Goal: Find contact information: Find contact information

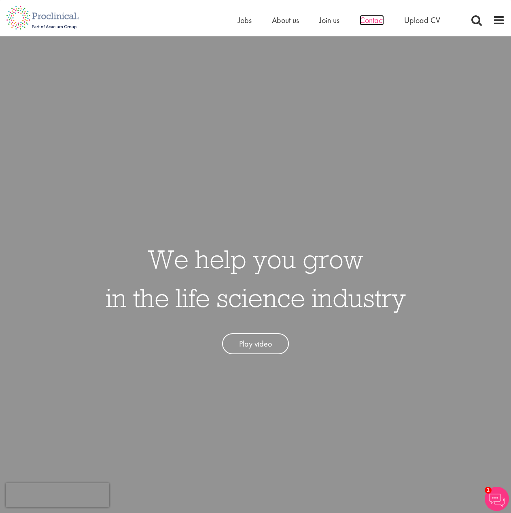
click at [371, 24] on span "Contact" at bounding box center [371, 20] width 24 height 11
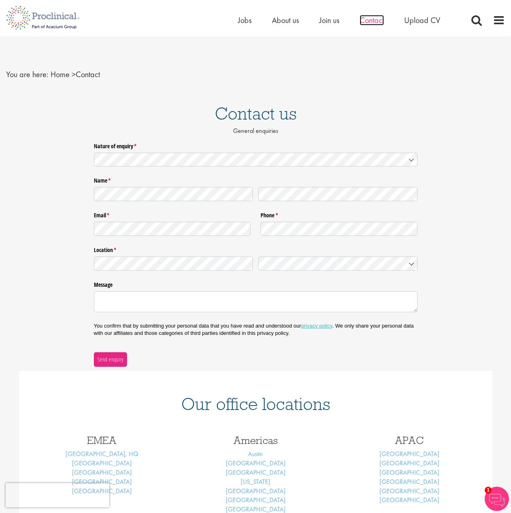
click at [361, 19] on span "Contact" at bounding box center [371, 20] width 24 height 11
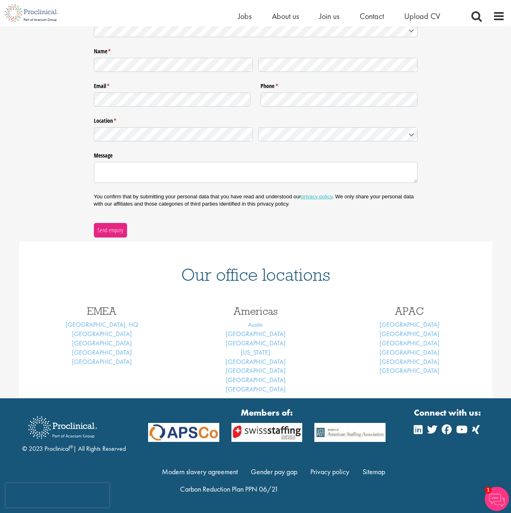
scroll to position [119, 0]
click at [255, 359] on link "[GEOGRAPHIC_DATA]" at bounding box center [256, 362] width 60 height 8
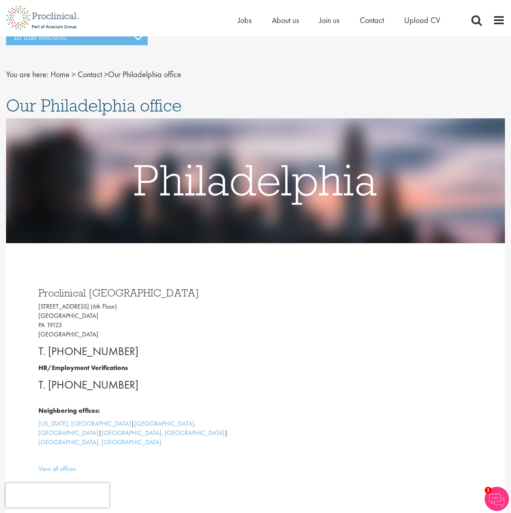
click at [157, 357] on p "T. +1 2675363068" at bounding box center [147, 352] width 218 height 16
drag, startPoint x: 125, startPoint y: 388, endPoint x: 62, endPoint y: 386, distance: 63.5
click at [62, 386] on p "T. +1 7178201769" at bounding box center [147, 385] width 218 height 16
copy p "7178201769"
